Goal: Information Seeking & Learning: Learn about a topic

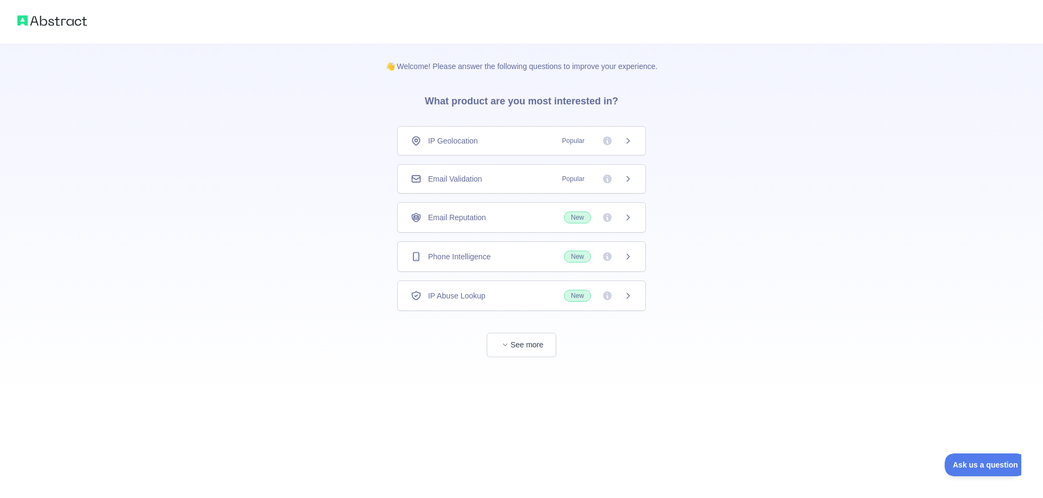
click at [518, 306] on div "IP Abuse Lookup New" at bounding box center [521, 295] width 249 height 30
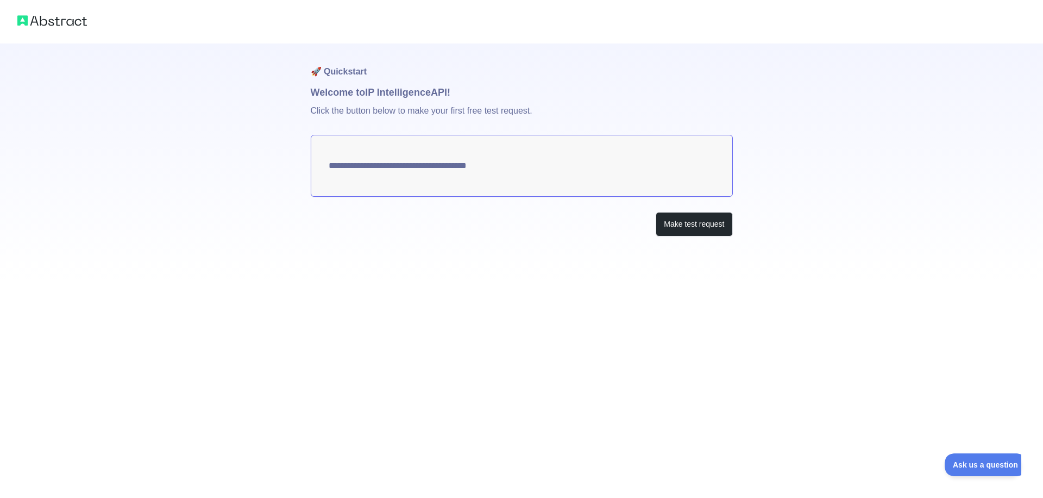
type textarea "**********"
click at [79, 12] on div at bounding box center [521, 21] width 1043 height 43
click at [76, 27] on img at bounding box center [52, 20] width 70 height 15
click at [72, 23] on img at bounding box center [52, 20] width 70 height 15
click at [671, 232] on button "Make test request" at bounding box center [694, 224] width 77 height 24
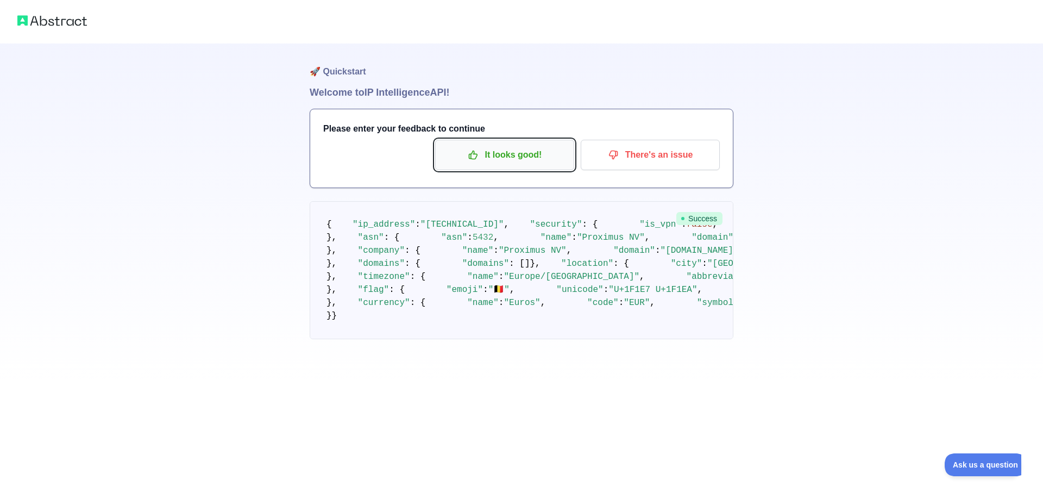
click at [527, 165] on button "It looks good!" at bounding box center [504, 155] width 139 height 30
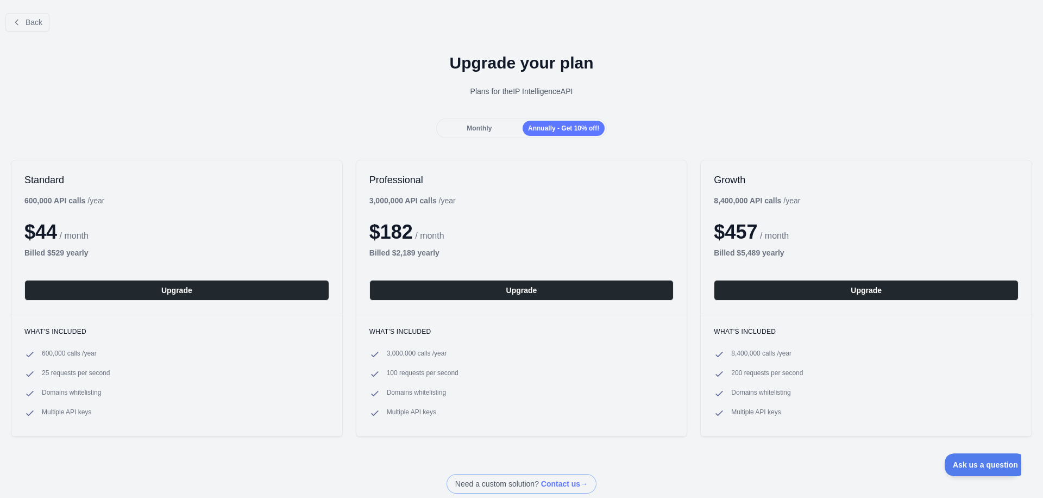
click at [52, 26] on div "Back" at bounding box center [521, 22] width 1043 height 36
click at [37, 20] on span "Back" at bounding box center [34, 22] width 17 height 9
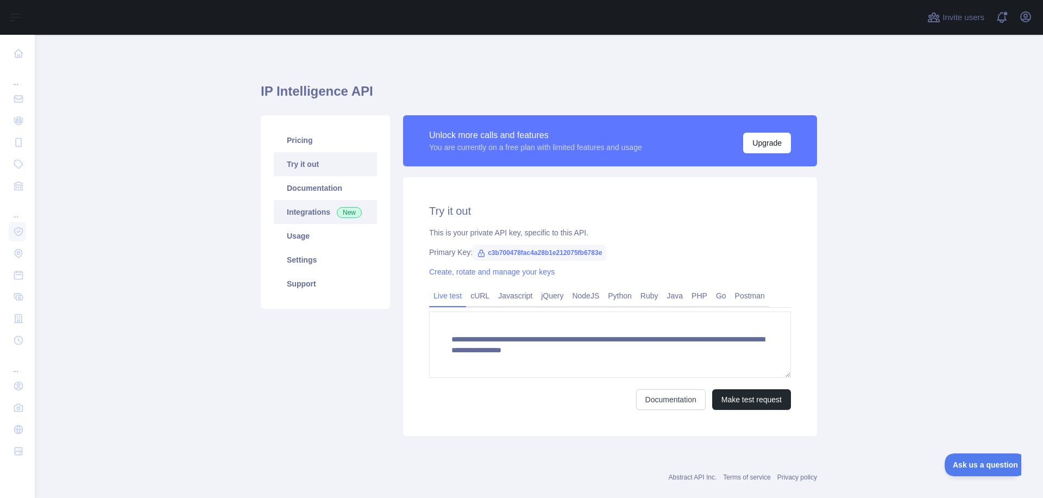
click at [314, 221] on link "Integrations New" at bounding box center [325, 212] width 103 height 24
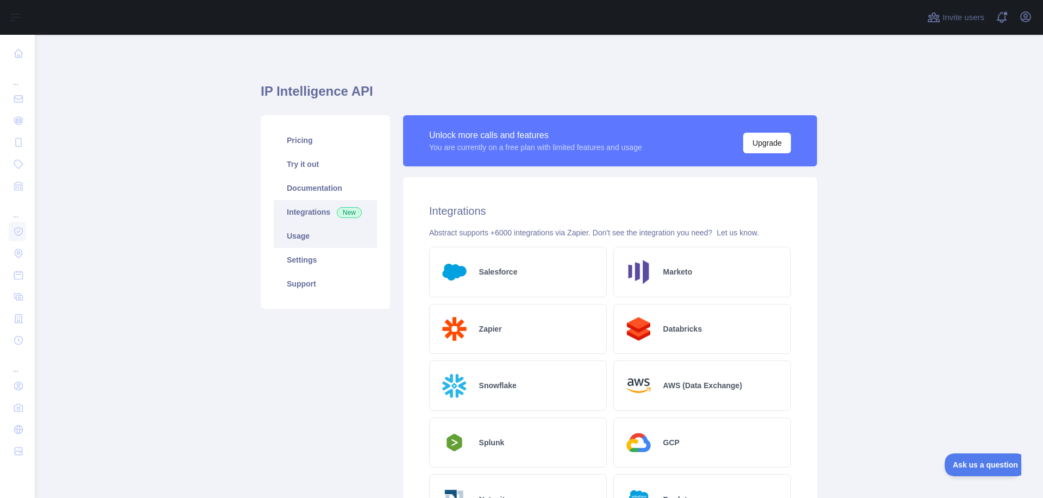
click at [317, 234] on link "Usage" at bounding box center [325, 236] width 103 height 24
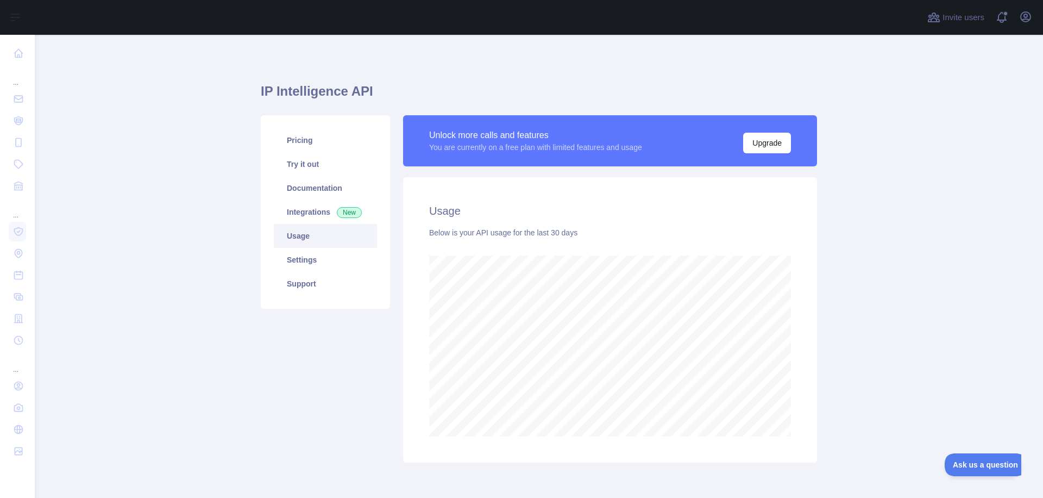
scroll to position [463, 1008]
click at [309, 206] on link "Integrations New" at bounding box center [325, 212] width 103 height 24
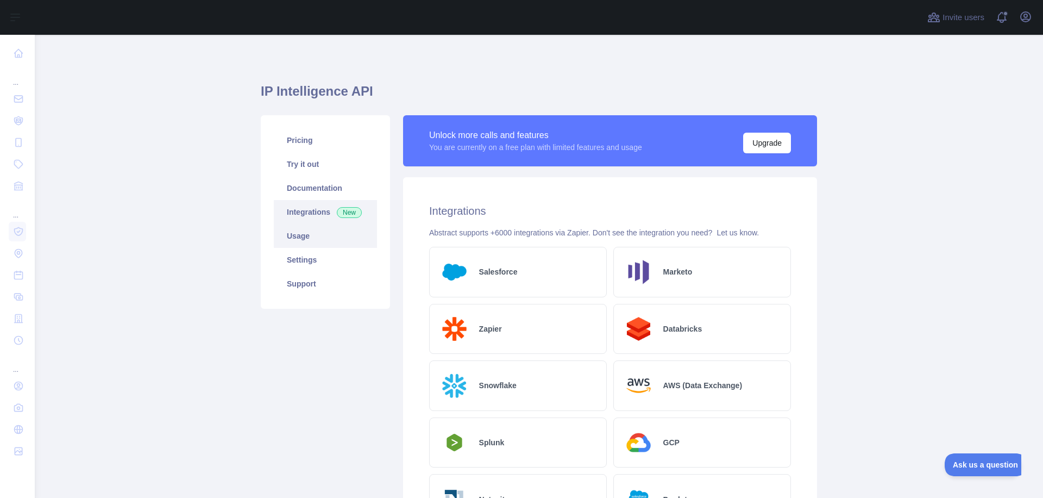
click at [313, 233] on link "Usage" at bounding box center [325, 236] width 103 height 24
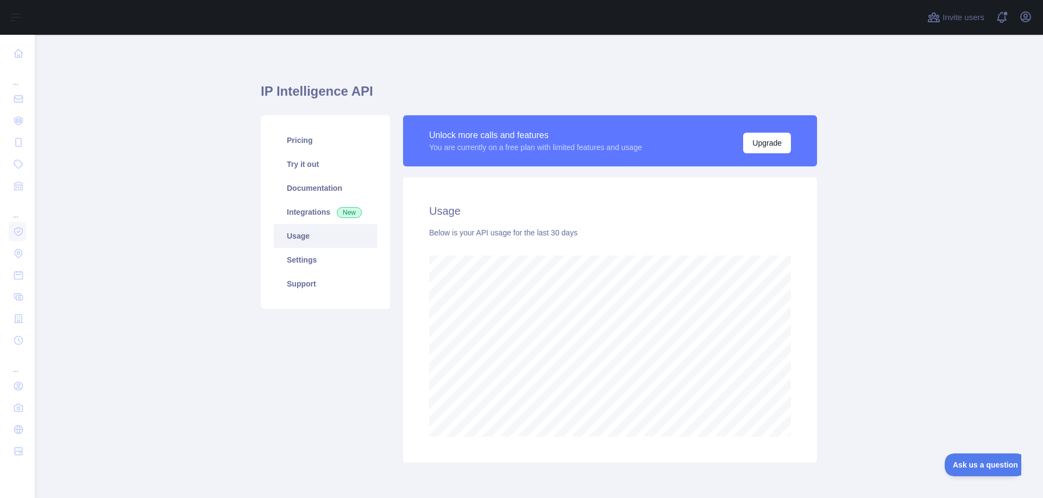
scroll to position [463, 1008]
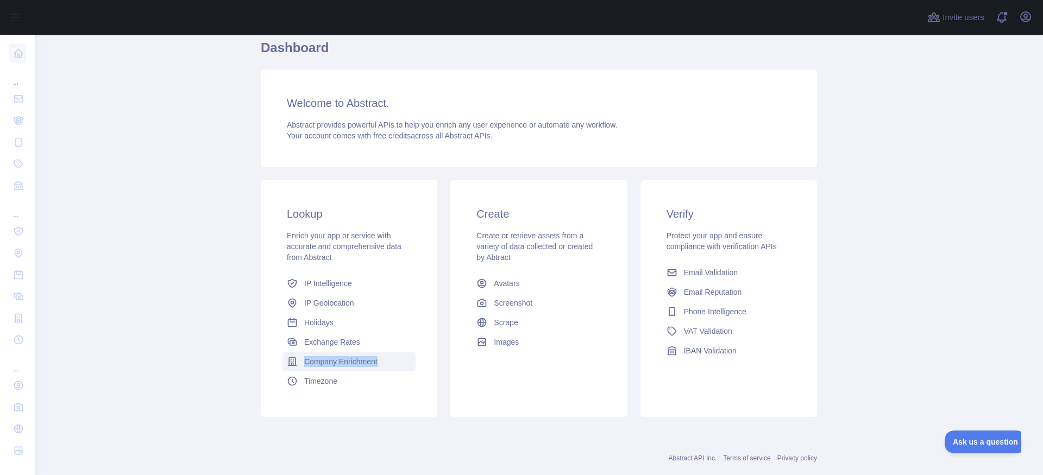
click at [343, 359] on span "Company Enrichment" at bounding box center [340, 361] width 73 height 11
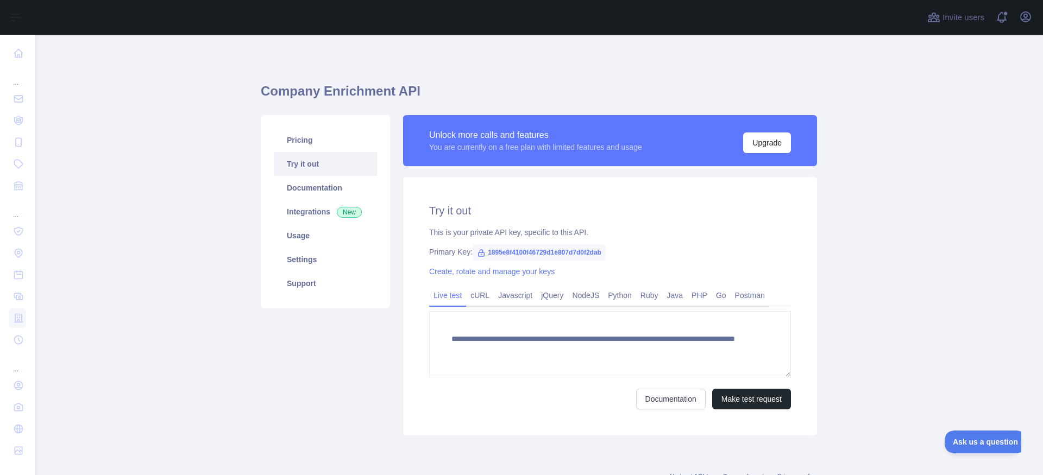
click at [510, 254] on span "1895e8f4100f46729d1e807d7d0f2dab" at bounding box center [539, 252] width 133 height 16
click at [510, 237] on div "This is your private API key, specific to this API." at bounding box center [610, 232] width 362 height 11
click at [570, 250] on span "1895e8f4100f46729d1e807d7d0f2dab" at bounding box center [539, 252] width 133 height 16
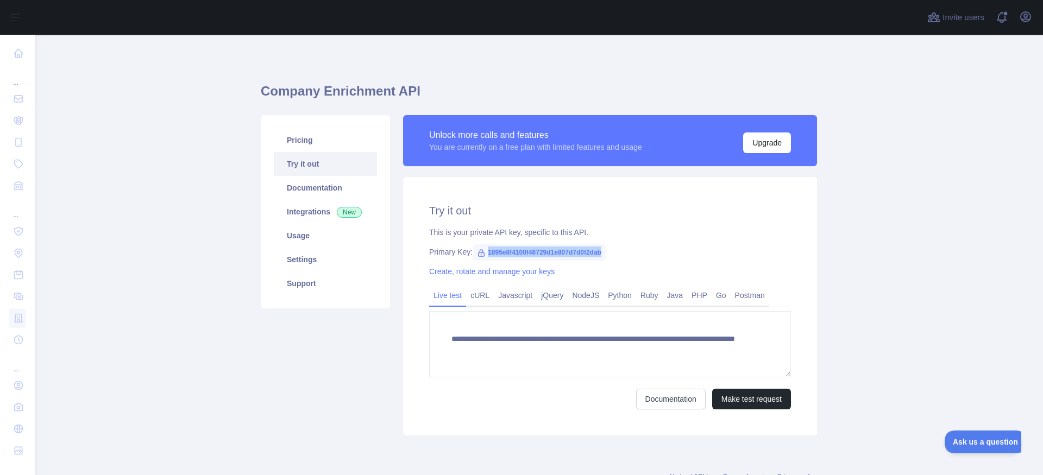
copy span "1895e8f4100f46729d1e807d7d0f2dab"
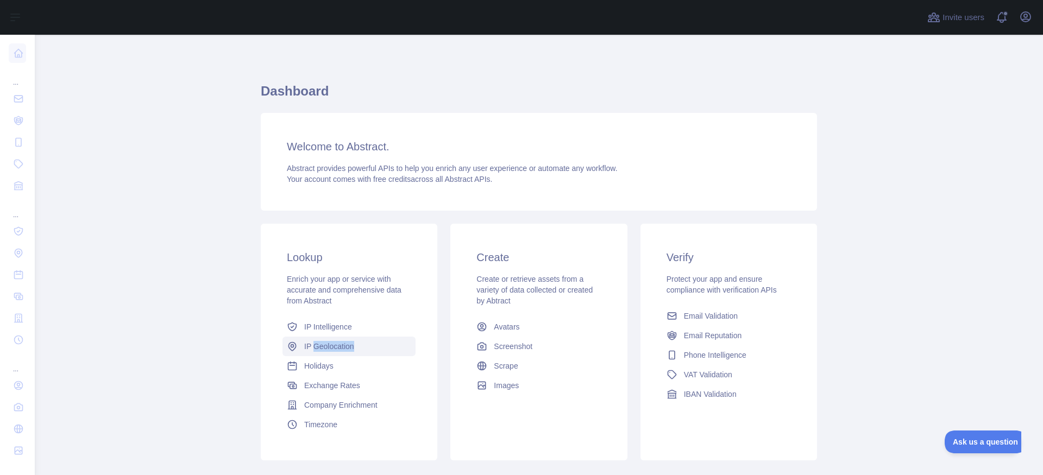
click at [360, 344] on link "IP Geolocation" at bounding box center [348, 347] width 133 height 20
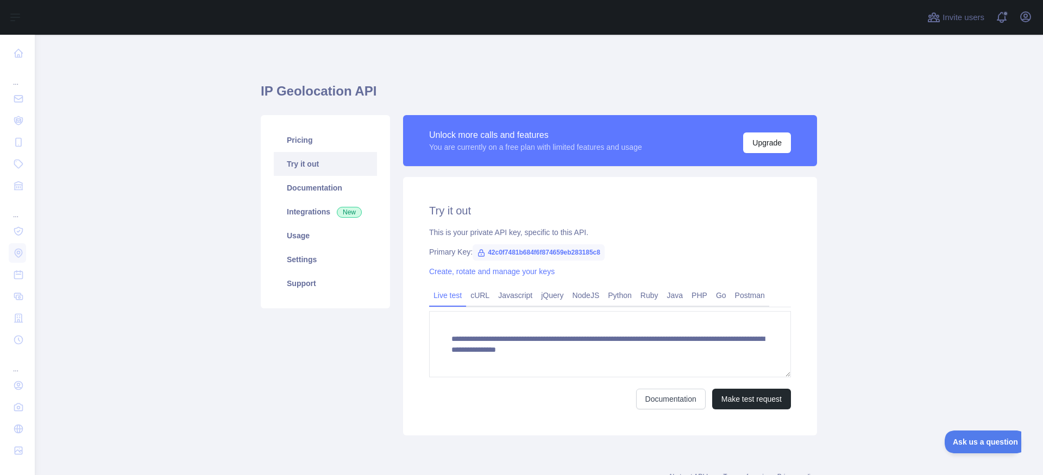
click at [518, 249] on span "42c0f7481b684f6f874659eb283185c8" at bounding box center [539, 252] width 132 height 16
copy span "42c0f7481b684f6f874659eb283185c8"
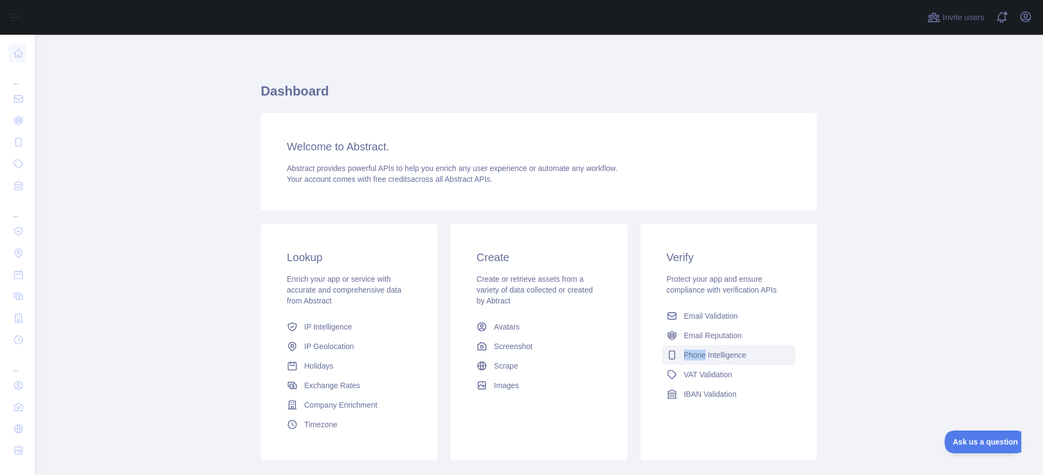
click at [705, 352] on span "Phone Intelligence" at bounding box center [715, 355] width 62 height 11
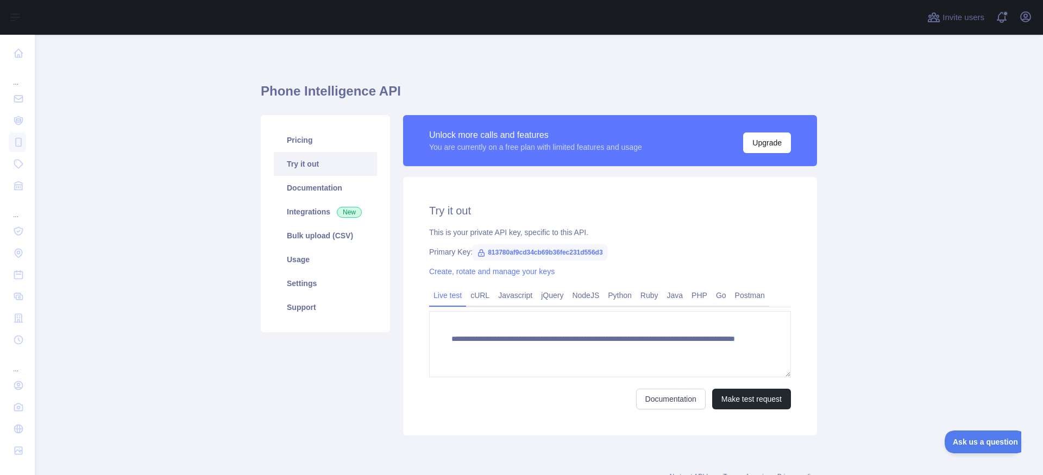
click at [547, 256] on span "813780af9cd34cb69b36fec231d556d3" at bounding box center [540, 252] width 135 height 16
copy span "813780af9cd34cb69b36fec231d556d3"
